Goal: Navigation & Orientation: Find specific page/section

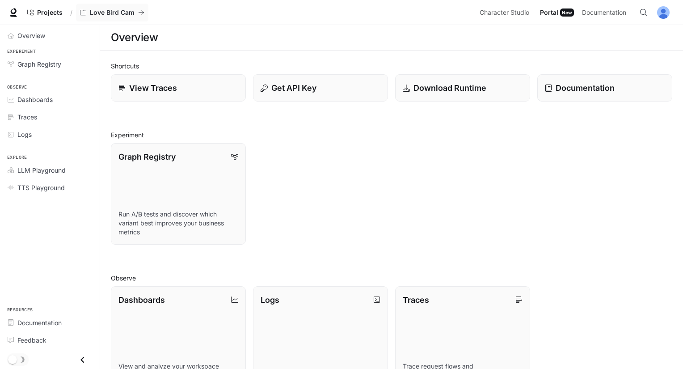
click at [77, 5] on div "Projects / Love Bird Cam" at bounding box center [249, 13] width 453 height 18
click at [85, 14] on button "Love Bird Cam" at bounding box center [112, 13] width 72 height 18
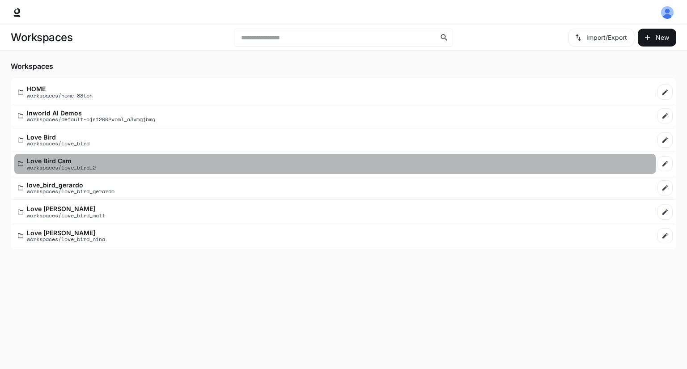
click at [86, 158] on p "Love Bird Cam" at bounding box center [61, 160] width 69 height 7
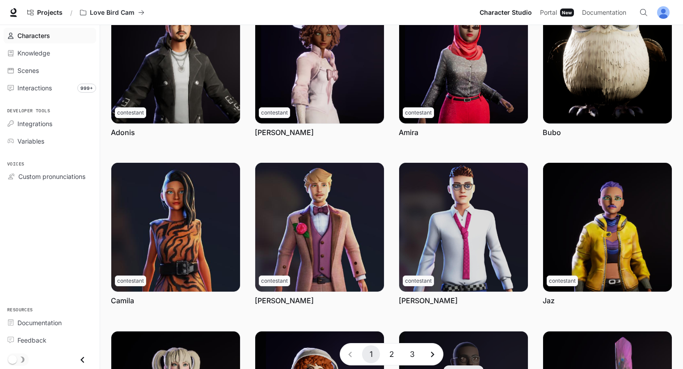
scroll to position [230, 0]
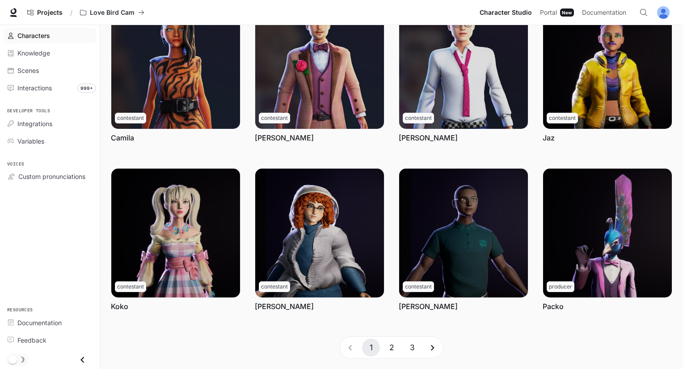
click at [432, 344] on icon "Go to next page" at bounding box center [432, 347] width 11 height 11
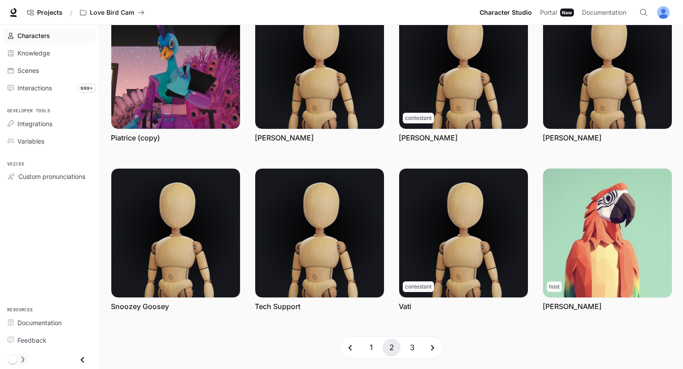
click at [411, 354] on button "3" at bounding box center [412, 347] width 18 height 18
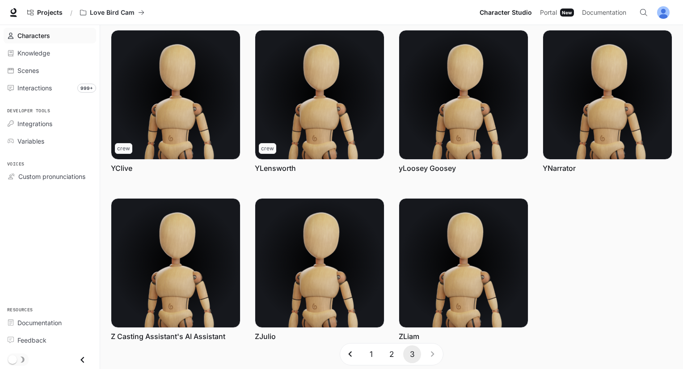
scroll to position [0, 0]
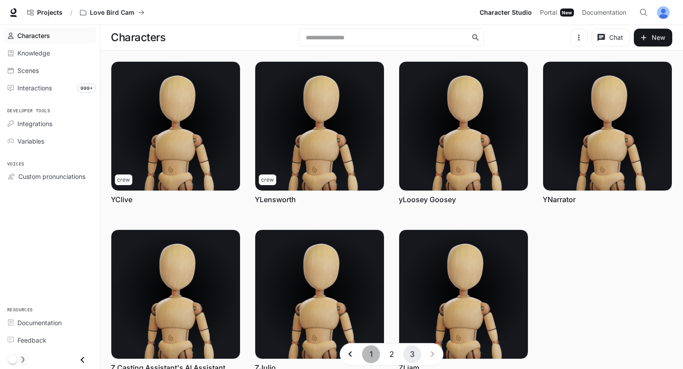
click at [372, 354] on button "1" at bounding box center [371, 354] width 18 height 18
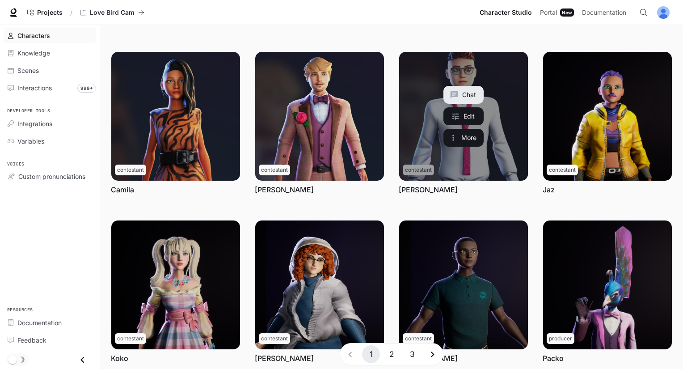
scroll to position [230, 0]
